Goal: Task Accomplishment & Management: Manage account settings

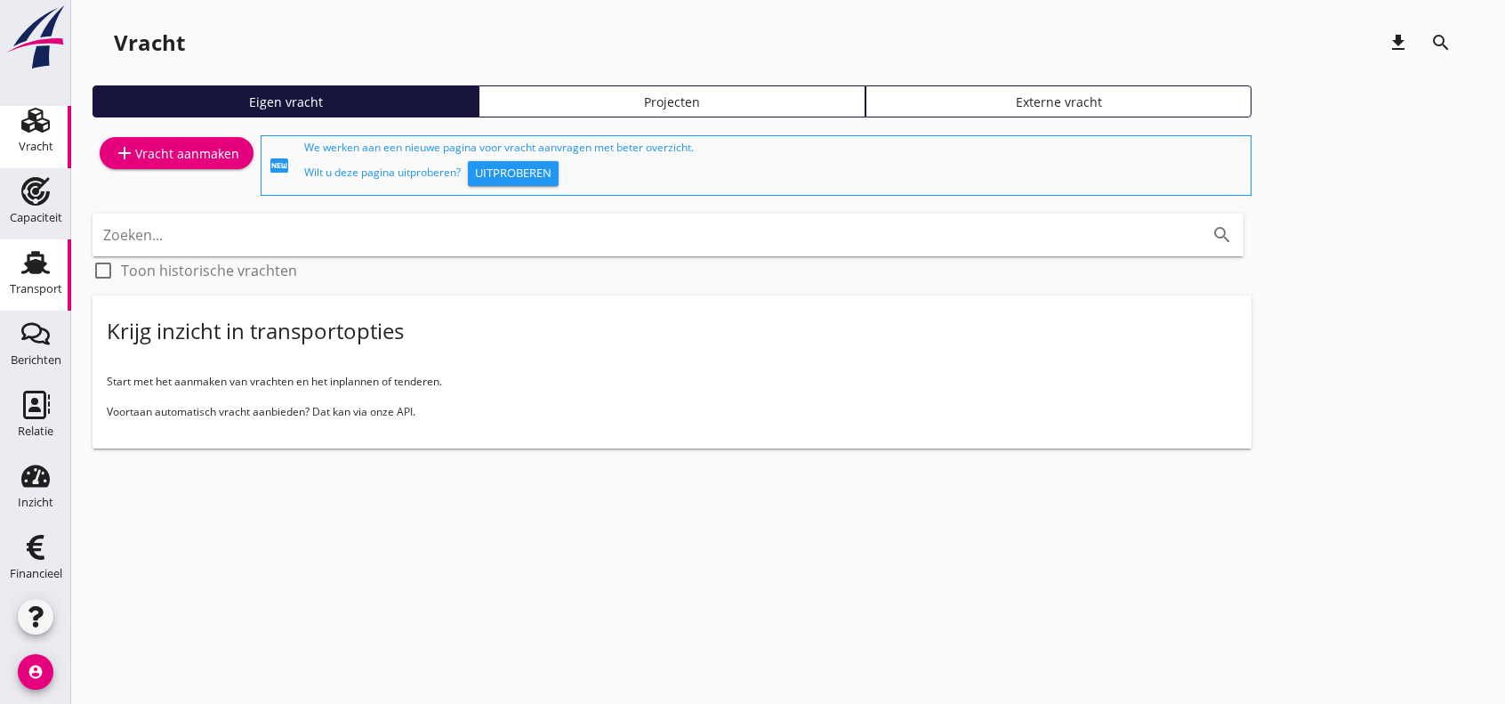
scroll to position [85, 0]
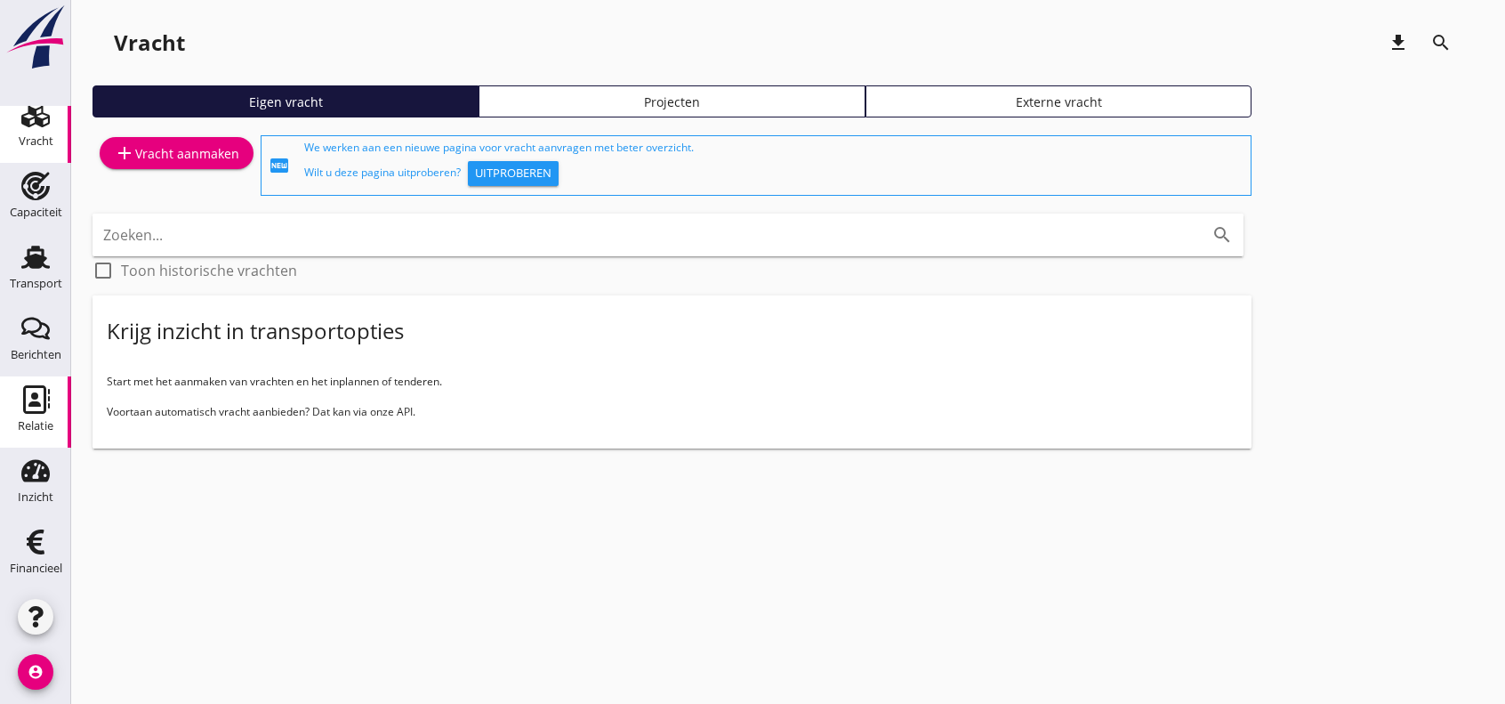
click at [24, 389] on icon "Relatie" at bounding box center [35, 399] width 28 height 28
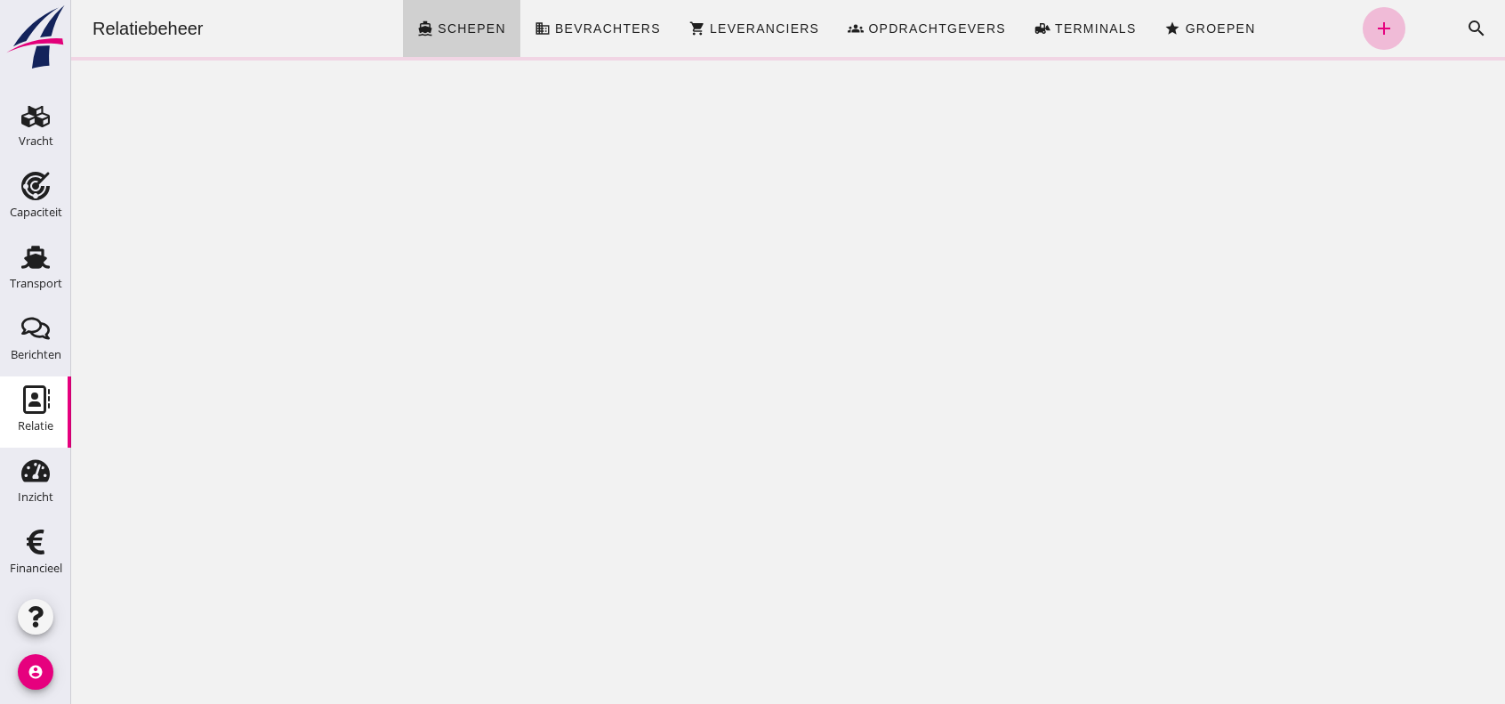
click at [437, 28] on span "Schepen" at bounding box center [471, 28] width 69 height 14
click at [1466, 28] on icon "search" at bounding box center [1476, 28] width 21 height 21
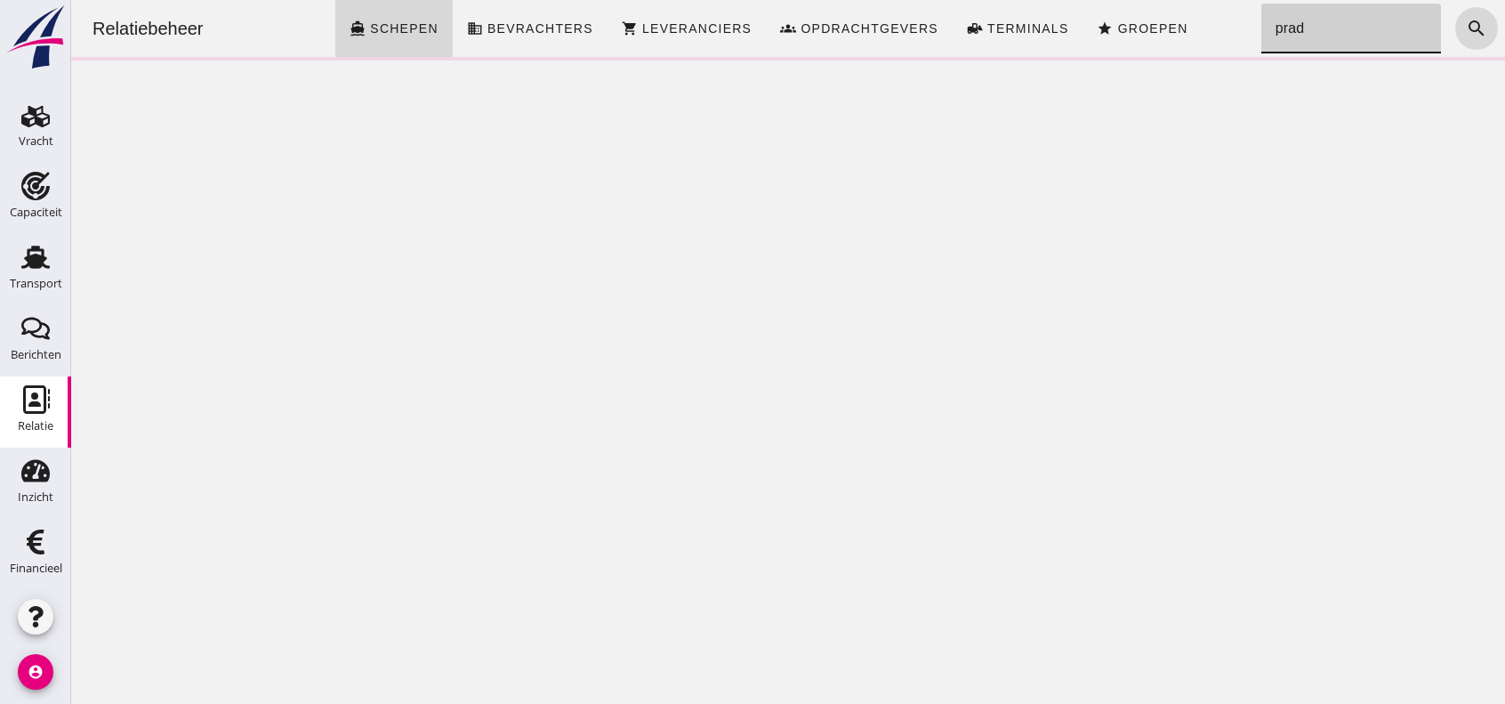
type input "prada"
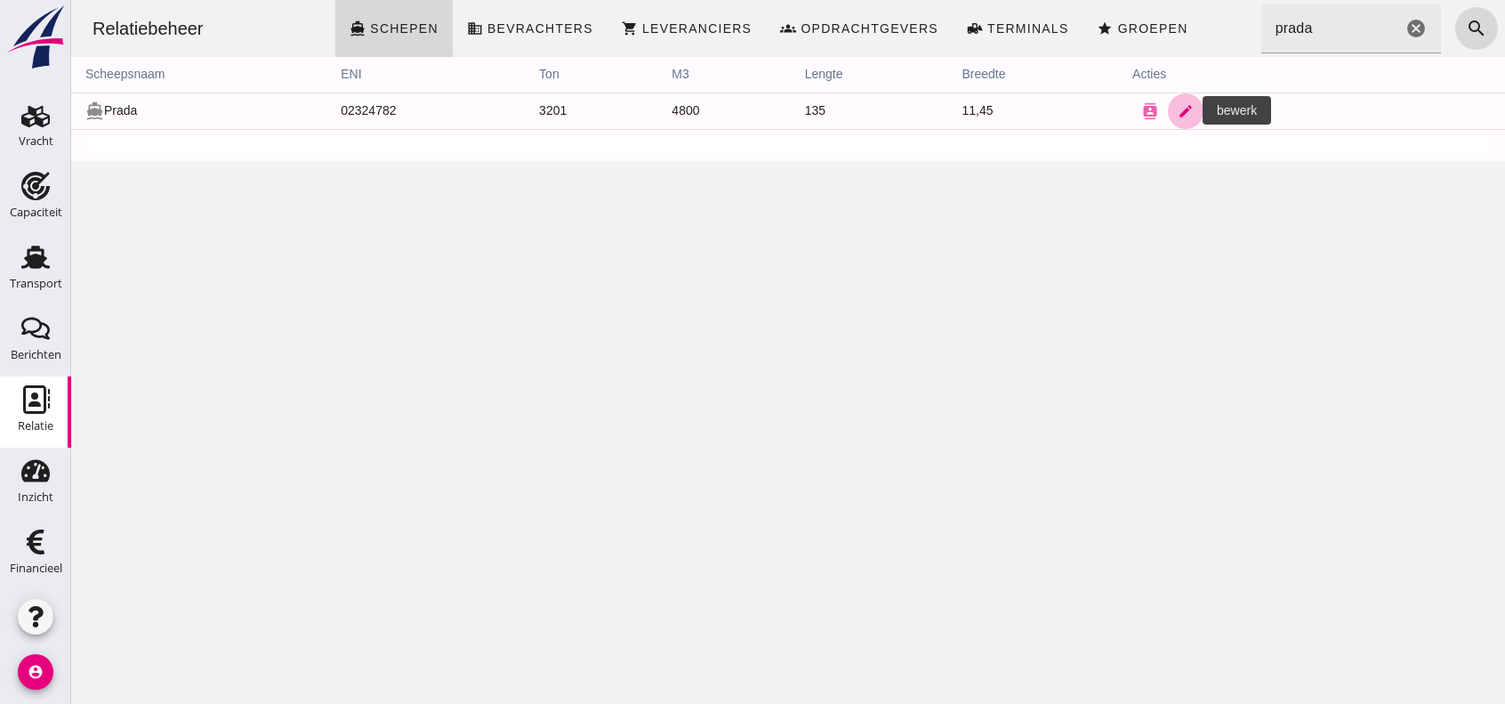
click at [1180, 116] on icon "edit" at bounding box center [1186, 111] width 16 height 16
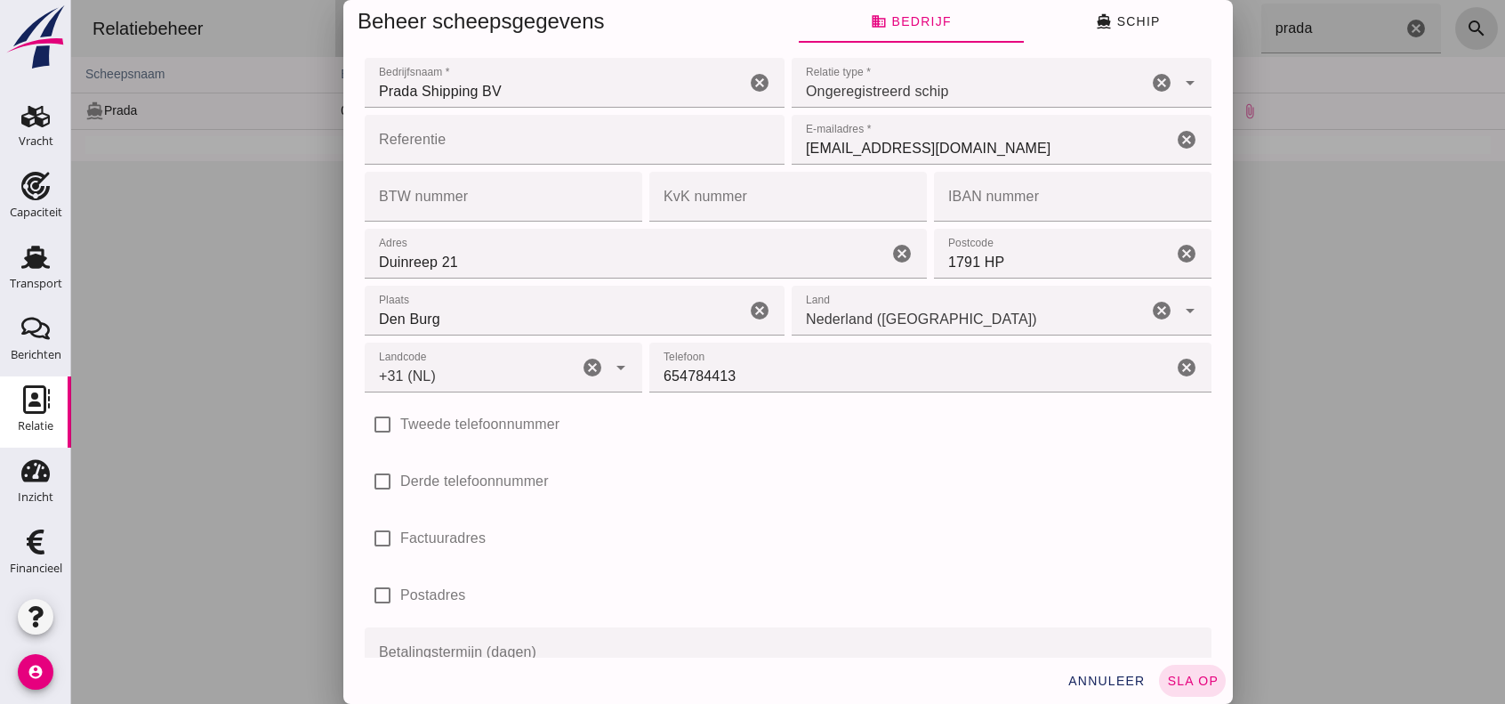
type input "+31 (NL)"
click at [1142, 23] on span "directions_boat Schip" at bounding box center [1128, 21] width 64 height 16
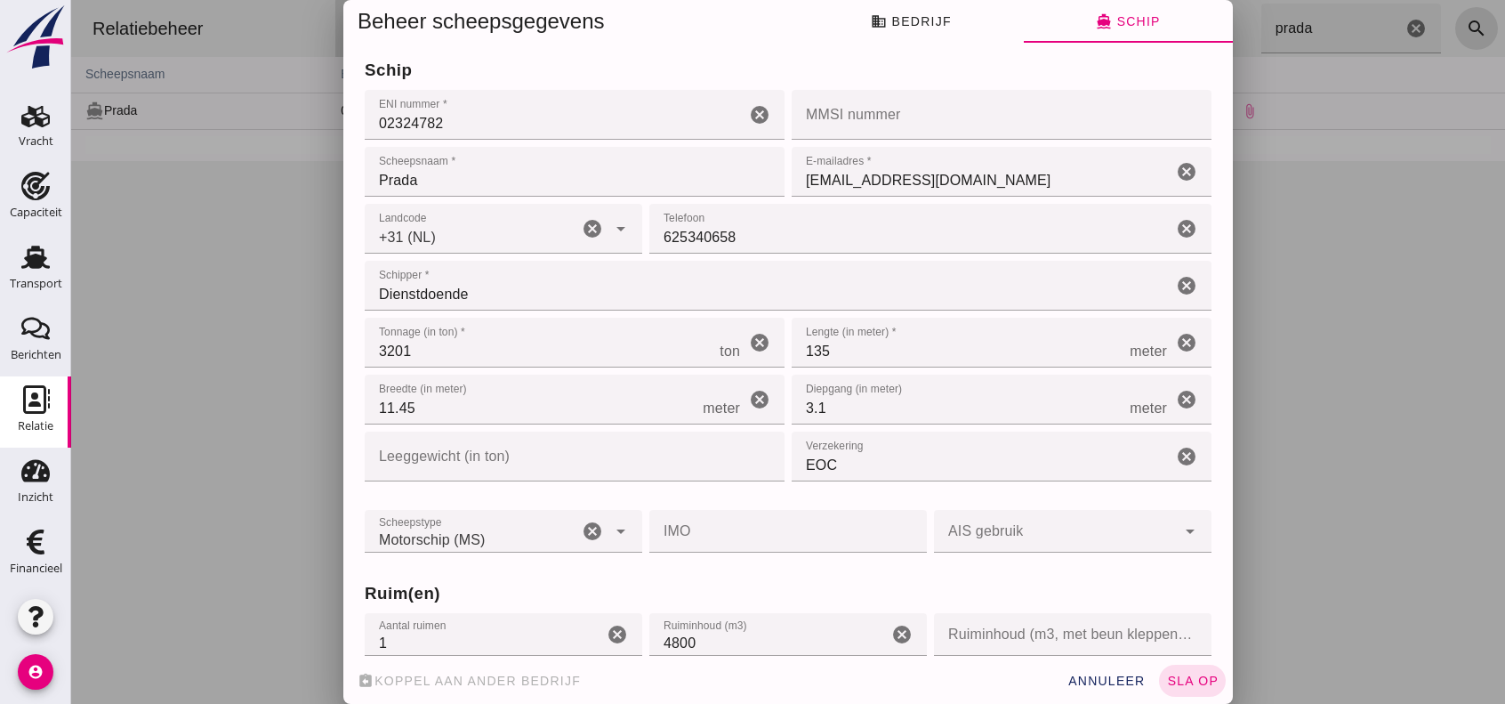
click at [511, 124] on input "02324782" at bounding box center [555, 115] width 381 height 50
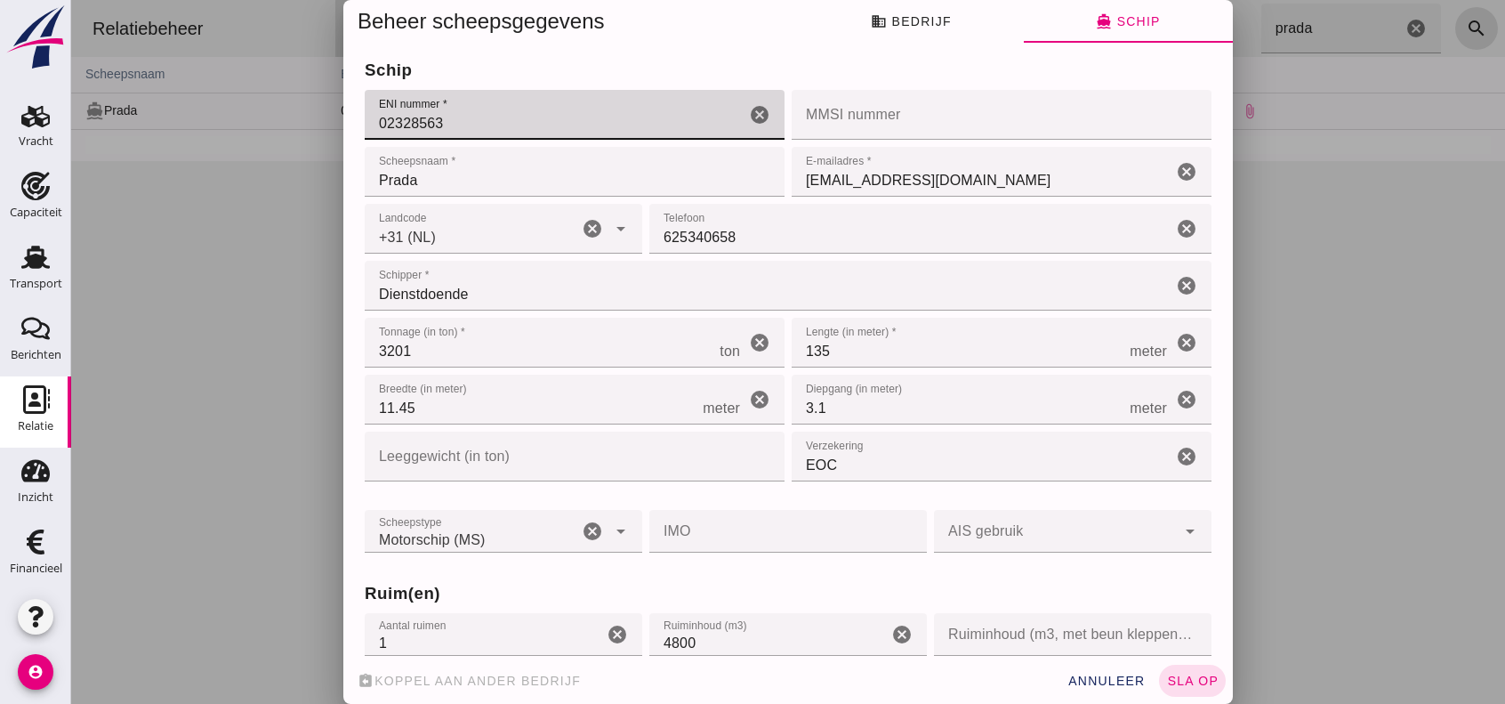
scroll to position [41, 0]
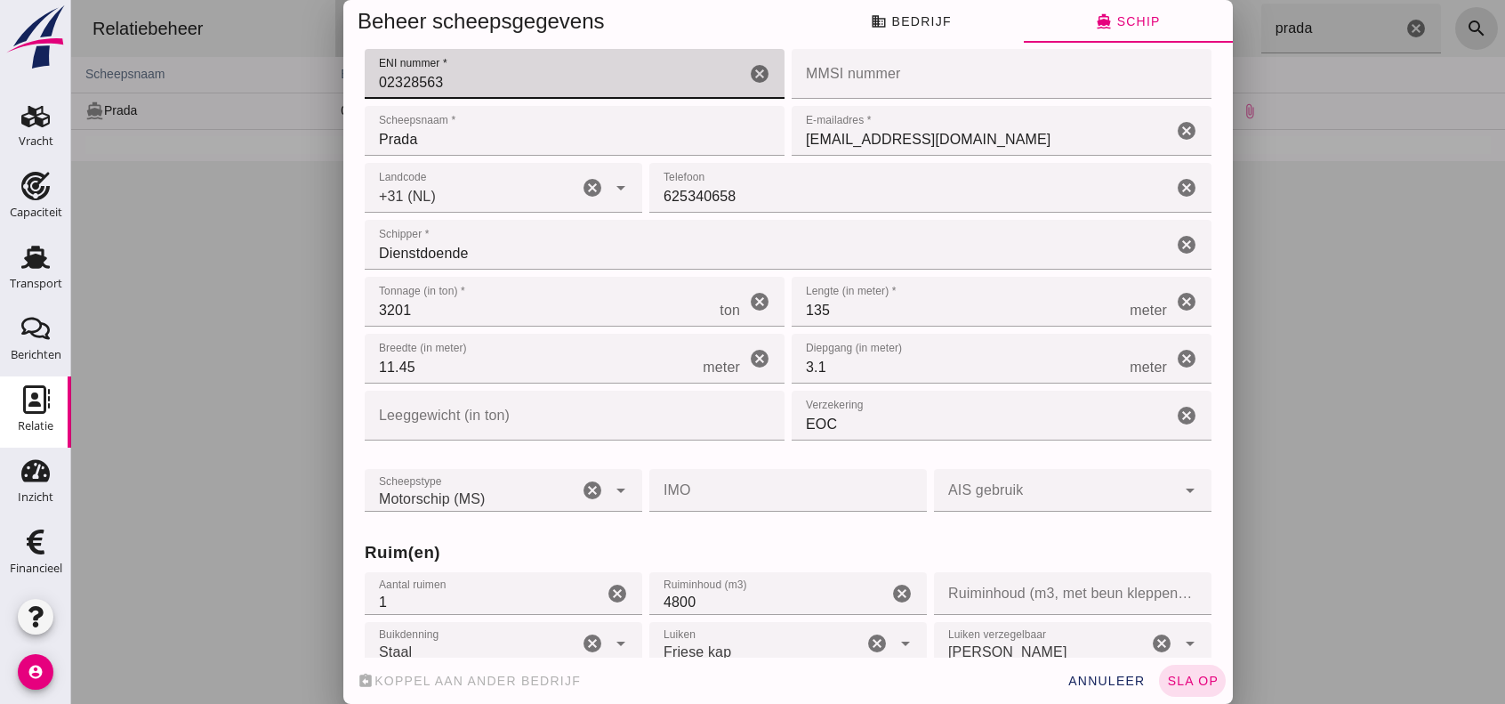
type input "02328563"
click at [1170, 681] on span "sla op" at bounding box center [1192, 680] width 52 height 14
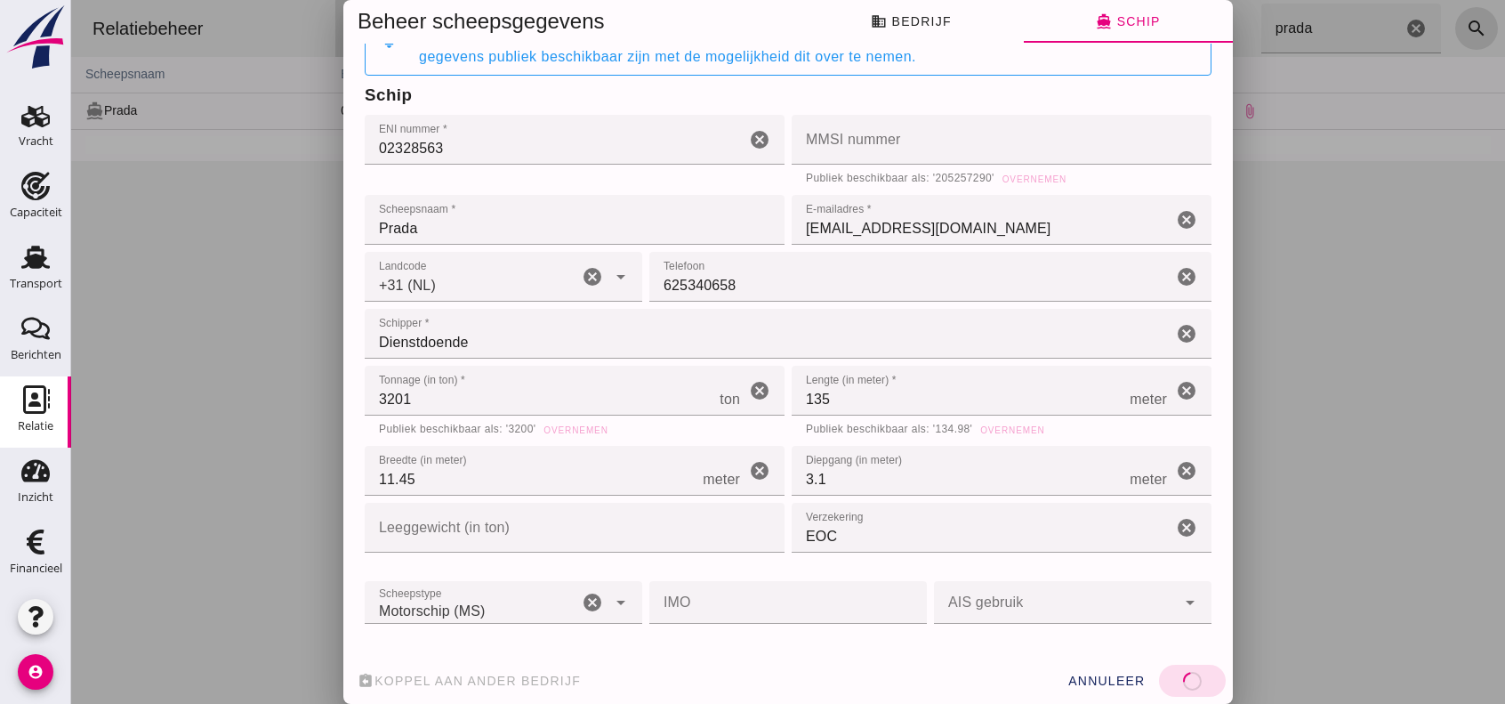
scroll to position [599, 0]
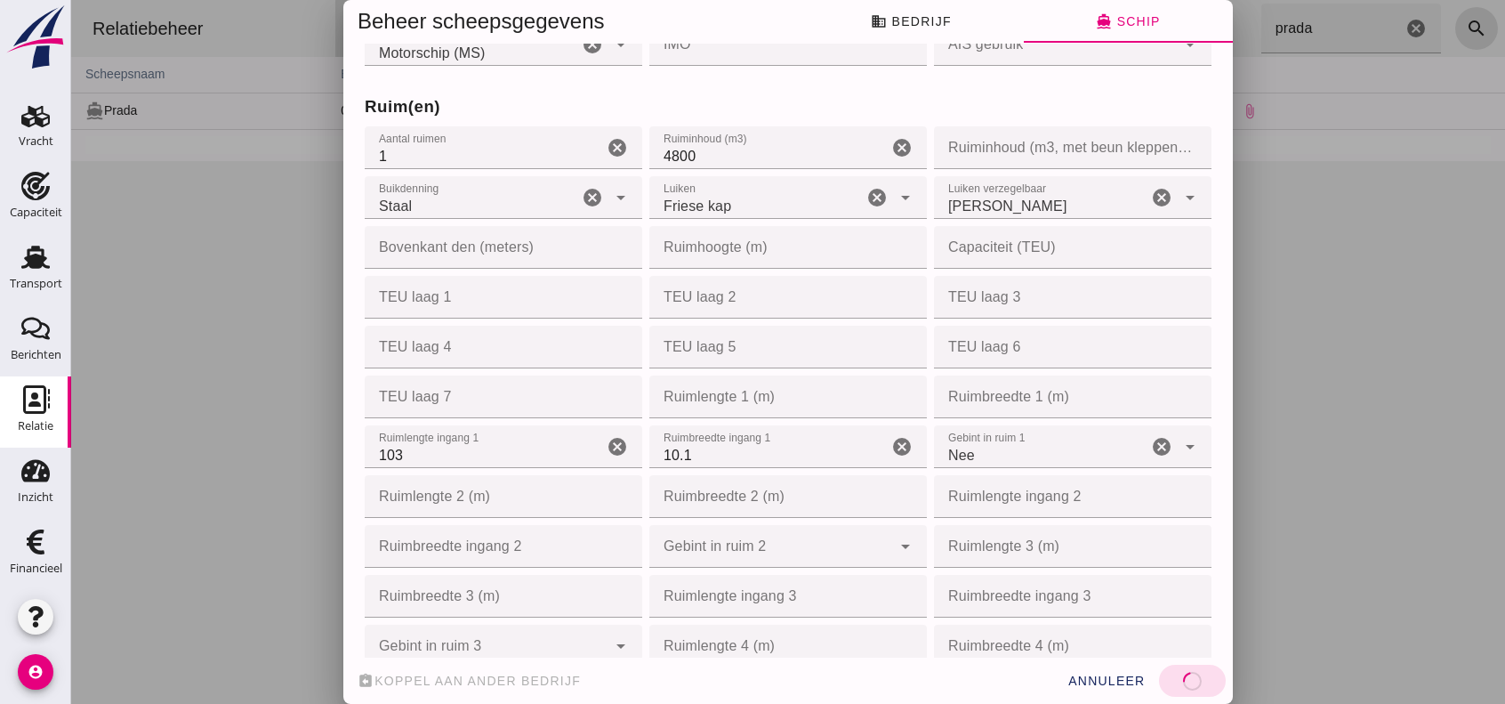
click at [1183, 680] on div "assignment_return [PERSON_NAME] aan ander bedrijf annuleer sla op" at bounding box center [787, 680] width 889 height 46
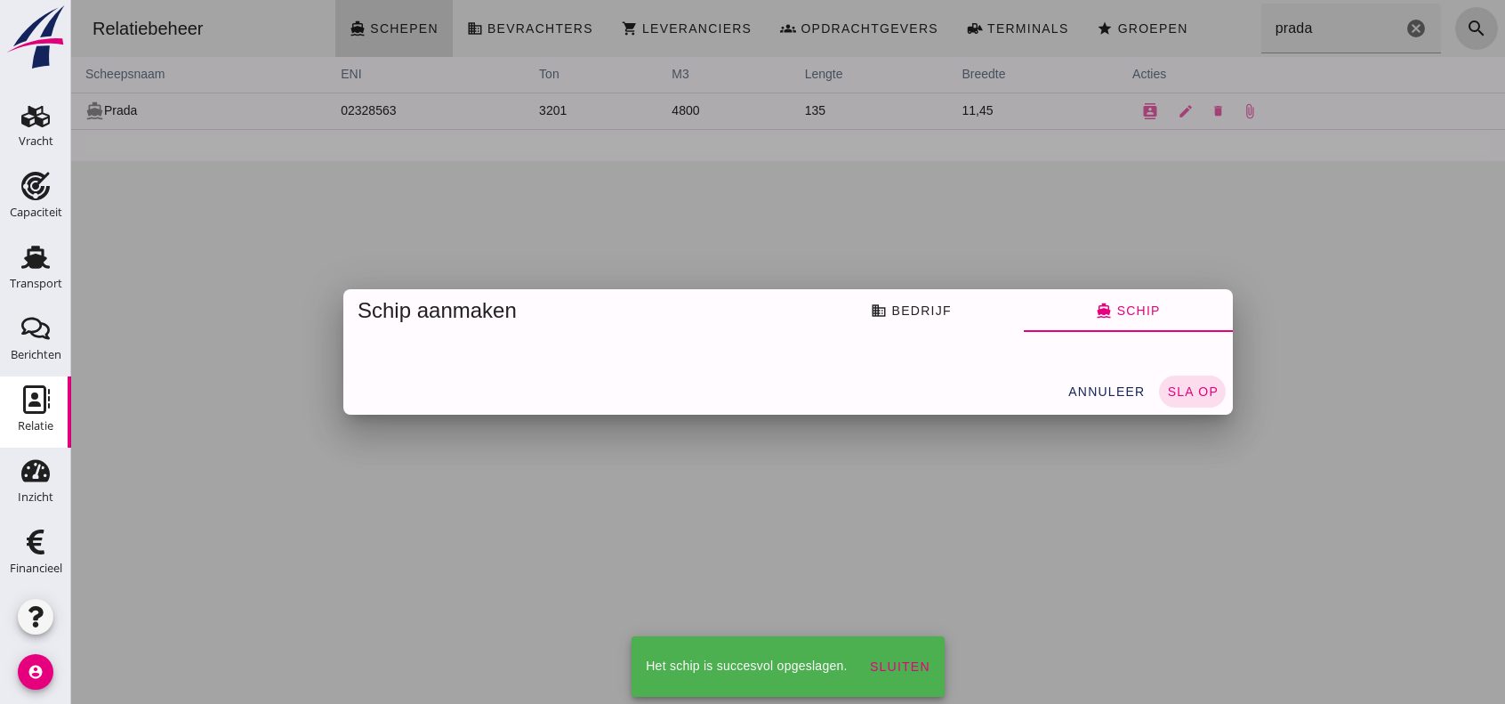
scroll to position [0, 0]
